Goal: Transaction & Acquisition: Purchase product/service

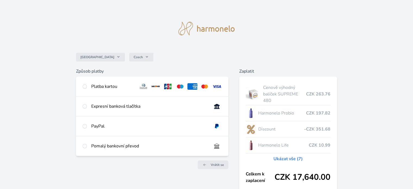
click at [111, 87] on div "Platba kartou" at bounding box center [112, 86] width 43 height 7
radio input "true"
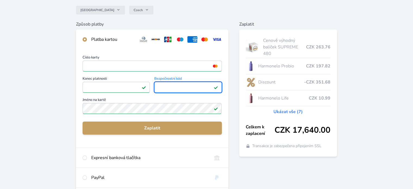
scroll to position [106, 0]
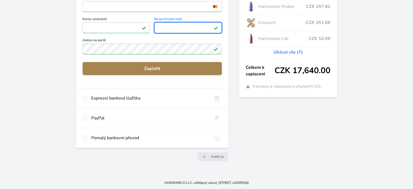
click at [154, 70] on span "Zaplatit" at bounding box center [152, 68] width 130 height 7
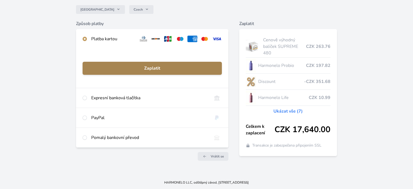
scroll to position [47, 0]
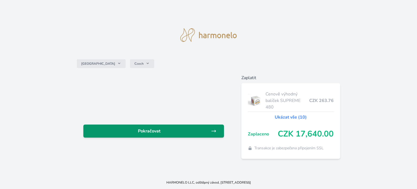
click at [195, 134] on span "Pokračovat" at bounding box center [149, 131] width 123 height 7
